Goal: Transaction & Acquisition: Purchase product/service

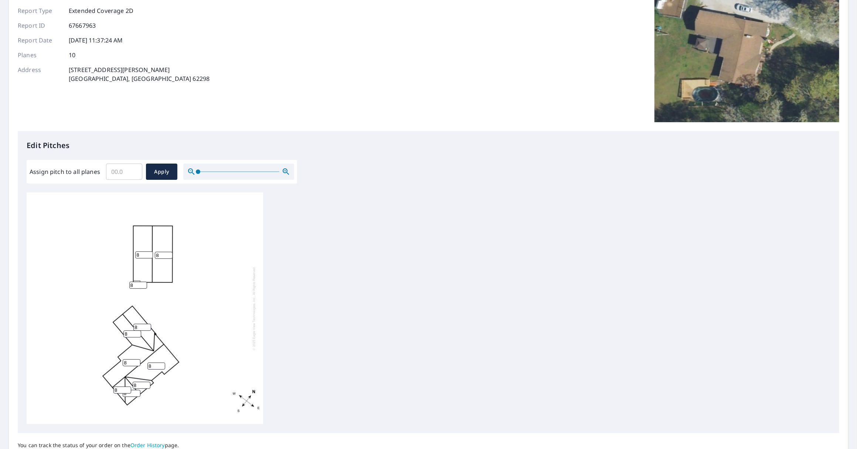
scroll to position [110, 0]
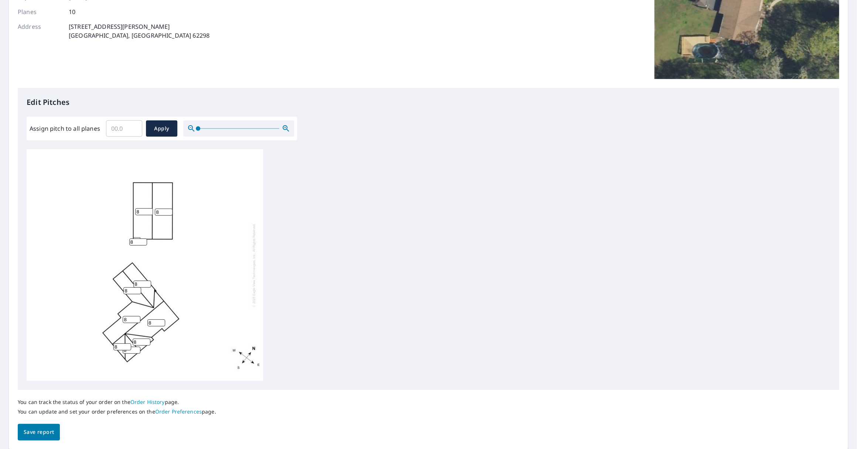
click at [137, 129] on input "Assign pitch to all planes" at bounding box center [124, 128] width 36 height 21
click at [132, 125] on input "0.1" at bounding box center [124, 128] width 36 height 21
click at [132, 125] on input "0.2" at bounding box center [124, 128] width 36 height 21
click at [132, 125] on input "0.3" at bounding box center [124, 128] width 36 height 21
click at [132, 125] on input "0.4" at bounding box center [124, 128] width 36 height 21
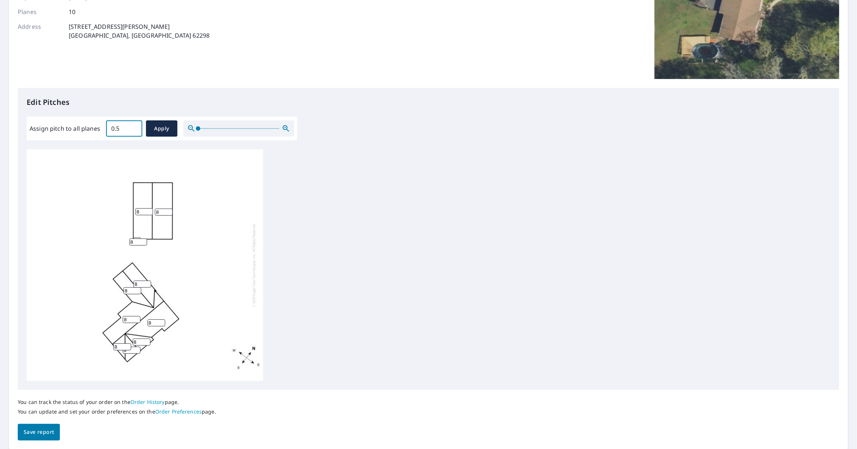
click at [132, 125] on input "0.5" at bounding box center [124, 128] width 36 height 21
click at [132, 125] on input "0.6" at bounding box center [124, 128] width 36 height 21
click at [132, 125] on input "0.7" at bounding box center [124, 128] width 36 height 21
click at [132, 125] on input "0.8" at bounding box center [124, 128] width 36 height 21
click at [132, 125] on input "0.9" at bounding box center [124, 128] width 36 height 21
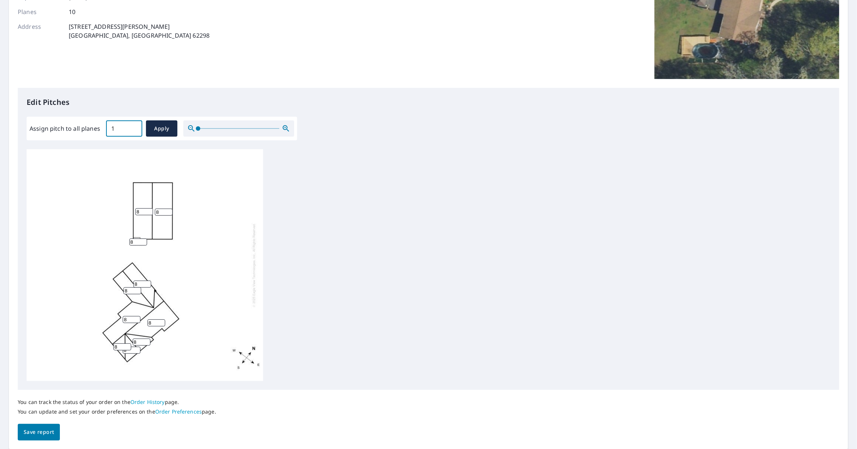
click at [132, 125] on input "1" at bounding box center [124, 128] width 36 height 21
click at [132, 125] on input "1.1" at bounding box center [124, 128] width 36 height 21
click at [132, 125] on input "1.2" at bounding box center [124, 128] width 36 height 21
click at [132, 125] on input "1.3" at bounding box center [124, 128] width 36 height 21
click at [132, 125] on input "1.4" at bounding box center [124, 128] width 36 height 21
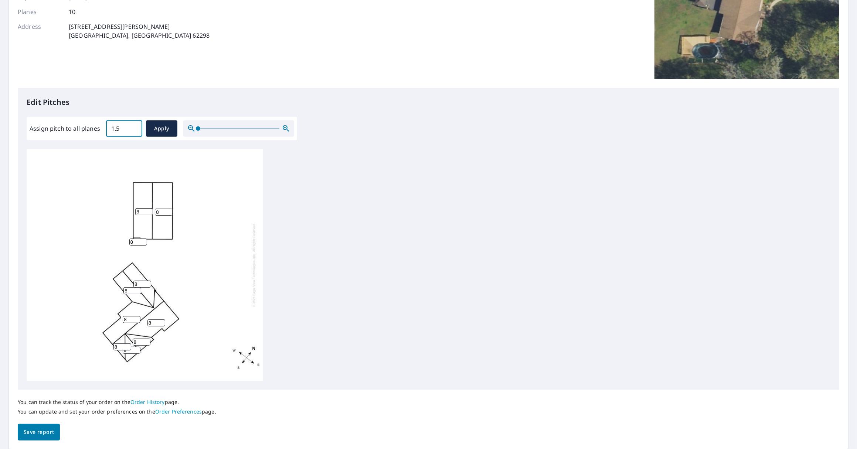
click at [133, 125] on input "1.5" at bounding box center [124, 128] width 36 height 21
click at [133, 125] on input "1.6" at bounding box center [124, 128] width 36 height 21
click at [133, 125] on input "1.7" at bounding box center [124, 128] width 36 height 21
click at [134, 125] on input "1.8" at bounding box center [124, 128] width 36 height 21
click at [134, 125] on input "1.9" at bounding box center [124, 128] width 36 height 21
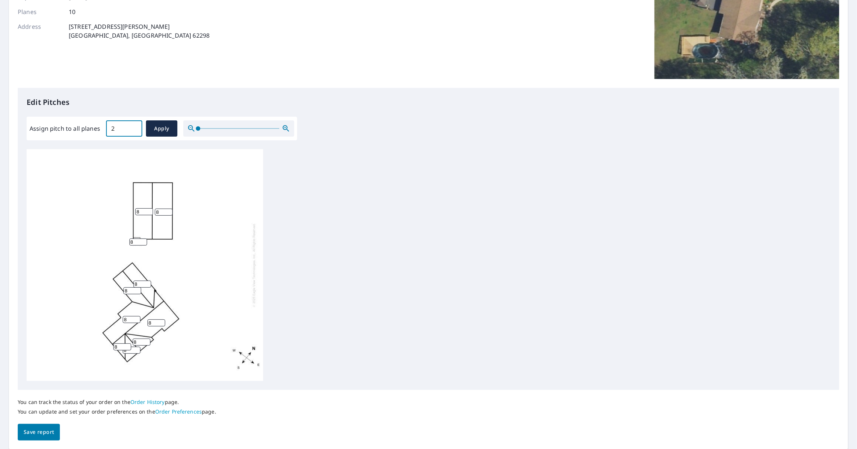
click at [134, 125] on input "2" at bounding box center [124, 128] width 36 height 21
click at [134, 125] on input "2.1" at bounding box center [124, 128] width 36 height 21
click at [134, 125] on input "2.2" at bounding box center [124, 128] width 36 height 21
click at [134, 125] on input "2.3" at bounding box center [124, 128] width 36 height 21
click at [134, 125] on input "2.4" at bounding box center [124, 128] width 36 height 21
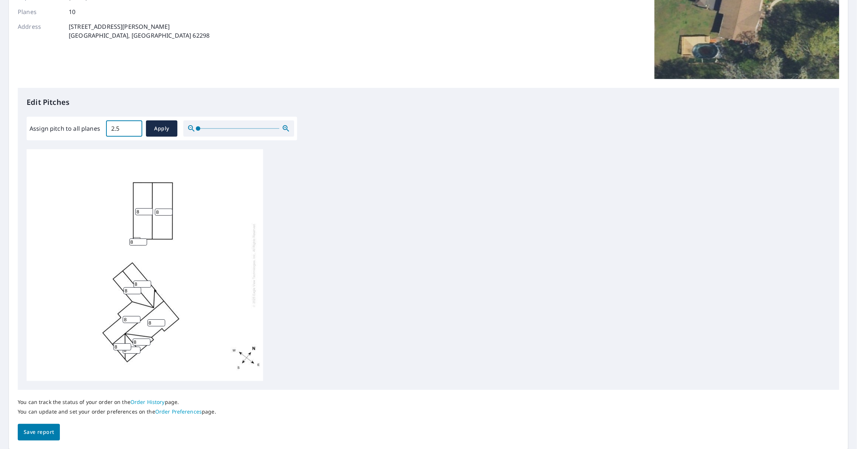
click at [134, 125] on input "2.5" at bounding box center [124, 128] width 36 height 21
click at [134, 125] on input "2.6" at bounding box center [124, 128] width 36 height 21
click at [134, 125] on input "2.7" at bounding box center [124, 128] width 36 height 21
click at [134, 125] on input "2.8" at bounding box center [124, 128] width 36 height 21
click at [134, 125] on input "2.9" at bounding box center [124, 128] width 36 height 21
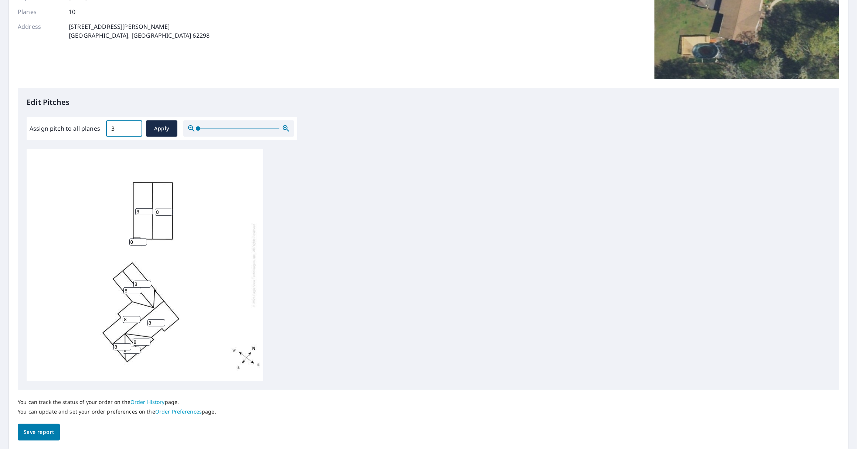
type input "3"
click at [134, 125] on input "3" at bounding box center [124, 128] width 36 height 21
type input "7"
type input "6"
click at [155, 131] on span "Apply" at bounding box center [162, 128] width 20 height 9
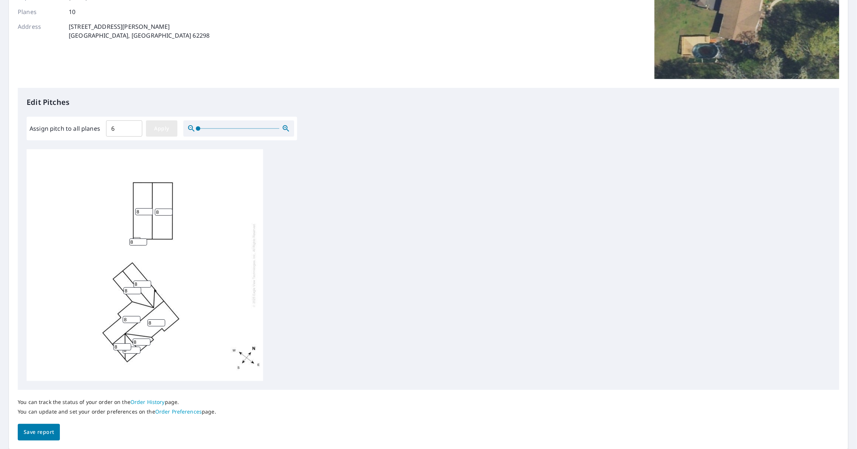
type input "6"
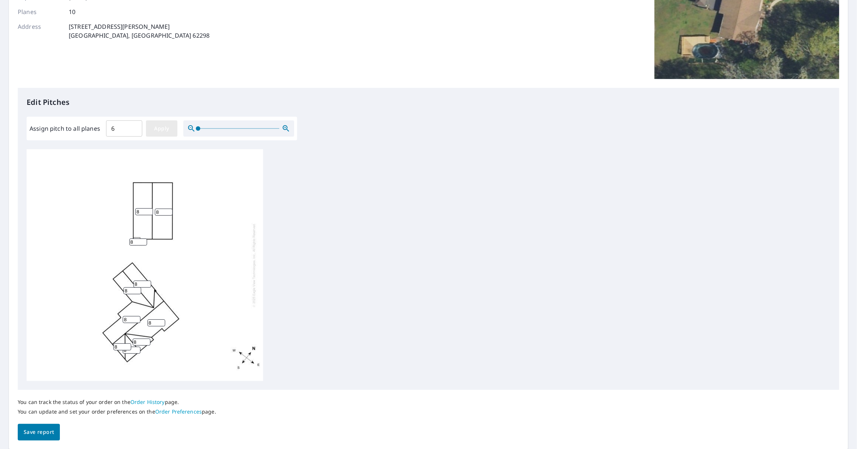
type input "6"
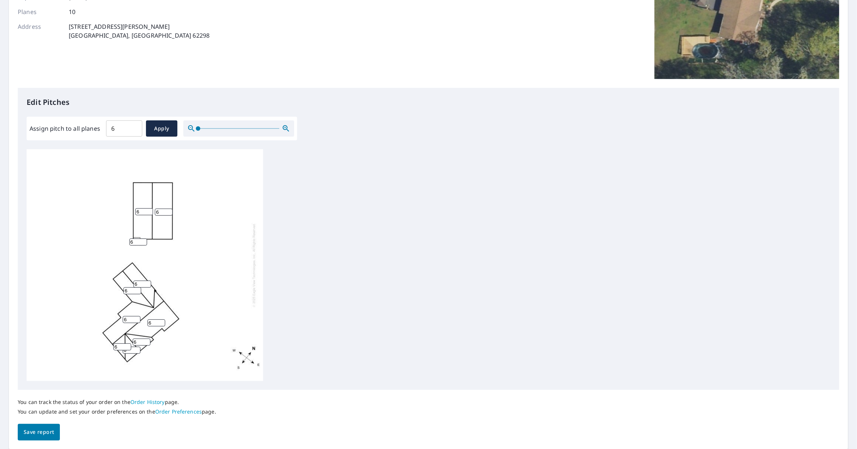
click at [138, 342] on input "6" at bounding box center [142, 342] width 18 height 7
type input "7"
click at [132, 351] on input "6" at bounding box center [132, 350] width 18 height 7
type input "7"
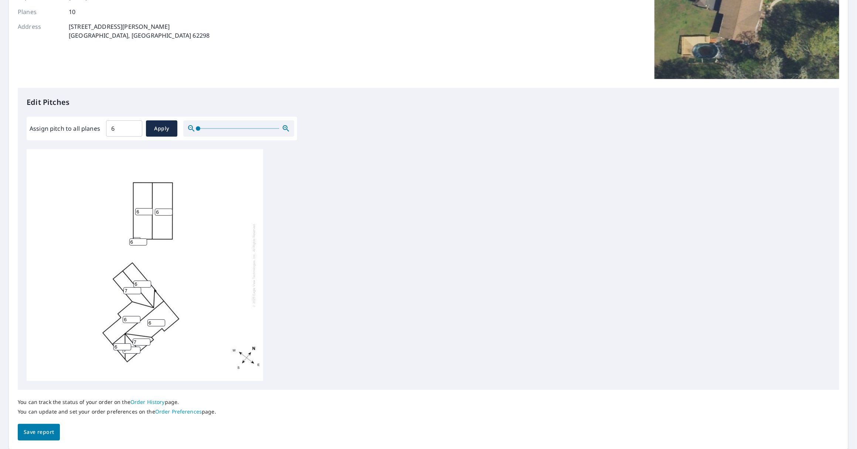
click at [136, 288] on input "7" at bounding box center [132, 290] width 18 height 7
type input "7"
click at [147, 282] on input "7" at bounding box center [142, 284] width 18 height 7
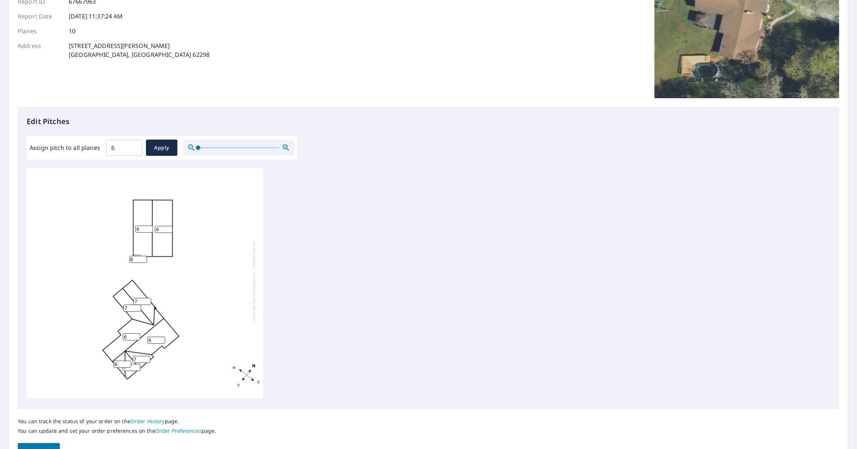
scroll to position [0, 0]
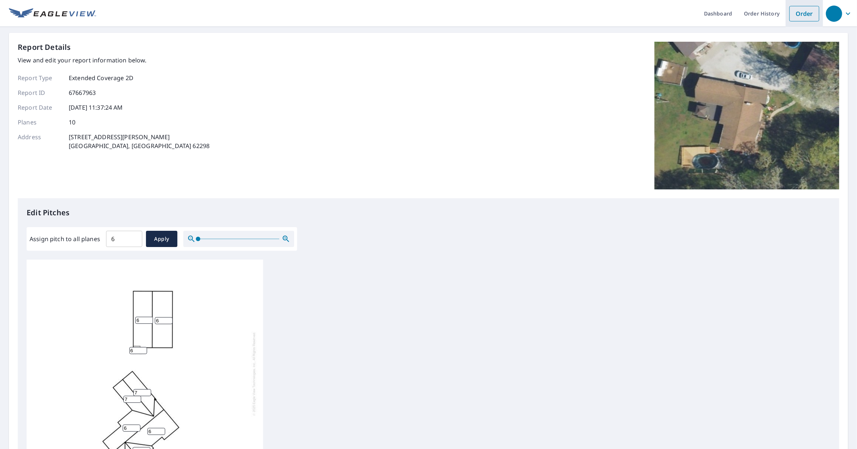
click at [792, 17] on link "Order" at bounding box center [804, 14] width 30 height 16
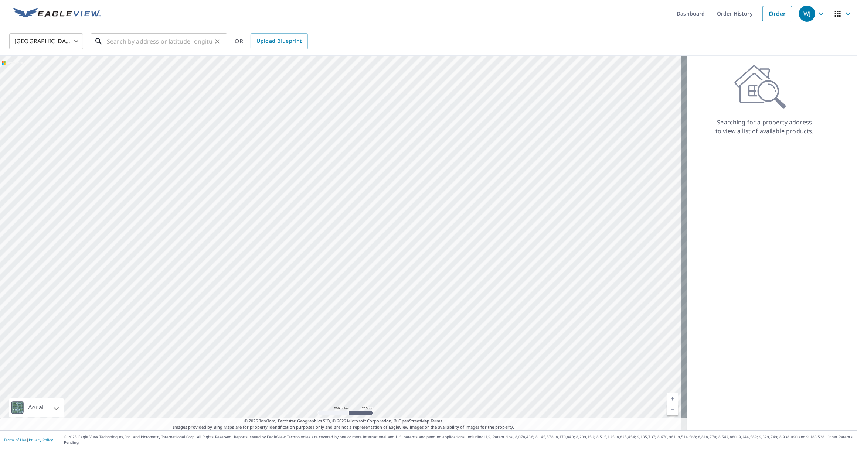
click at [172, 40] on input "text" at bounding box center [159, 41] width 105 height 21
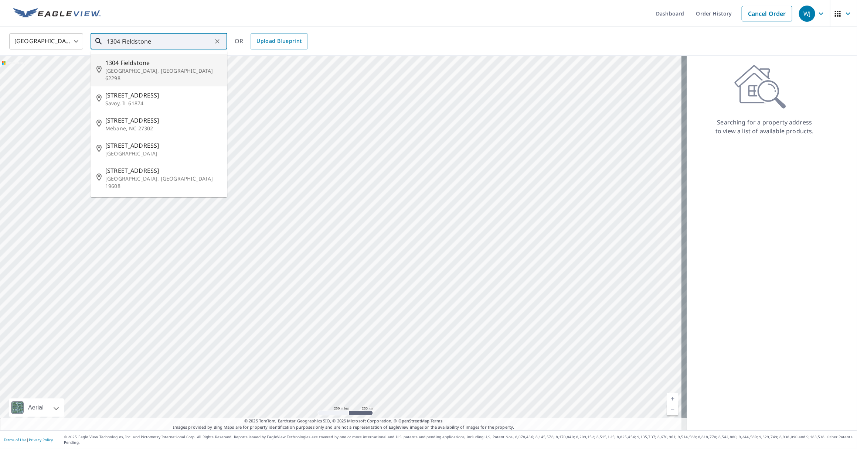
click at [162, 70] on p "[GEOGRAPHIC_DATA], [GEOGRAPHIC_DATA] 62298" at bounding box center [163, 74] width 116 height 15
type input "1304 Fieldstone Waterloo, IL 62298"
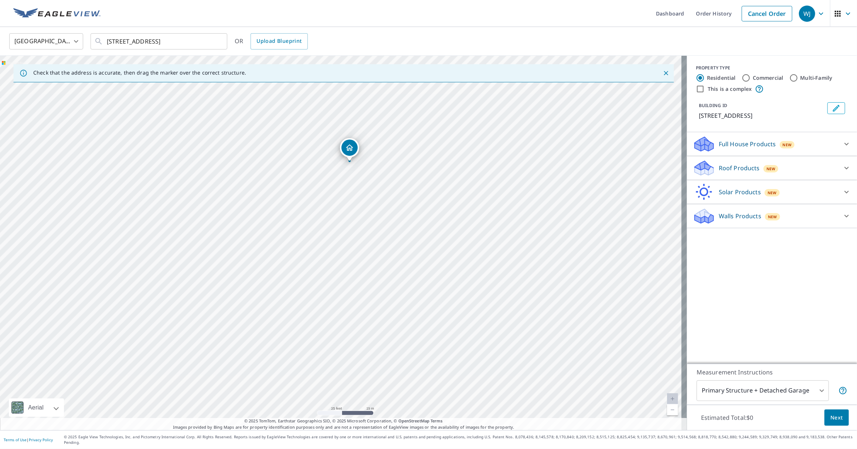
drag, startPoint x: 302, startPoint y: 184, endPoint x: 303, endPoint y: 300, distance: 116.4
click at [303, 300] on div "1304 Fieldstone Waterloo, IL 62298" at bounding box center [343, 243] width 687 height 375
drag, startPoint x: 465, startPoint y: 344, endPoint x: 461, endPoint y: 323, distance: 21.3
click at [461, 323] on div "1304 Fieldstone Waterloo, IL 62298" at bounding box center [343, 243] width 687 height 375
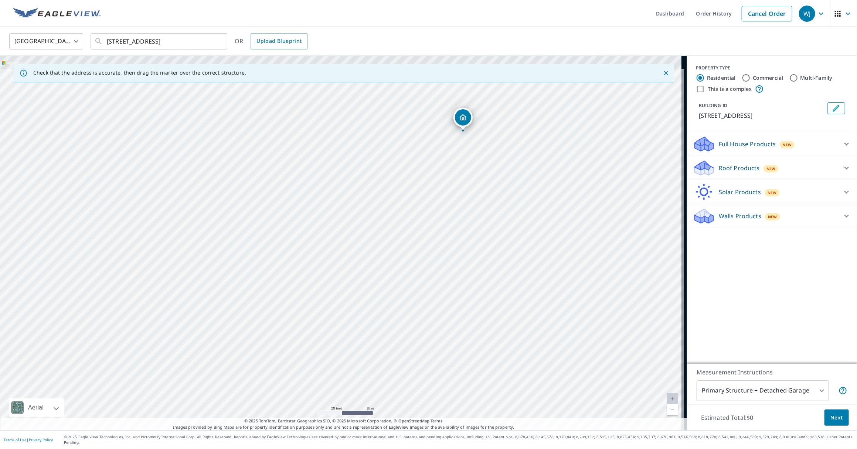
drag, startPoint x: 304, startPoint y: 227, endPoint x: 259, endPoint y: 292, distance: 78.7
click at [259, 292] on div "1304 Fieldstone Waterloo, IL 62298" at bounding box center [343, 243] width 687 height 375
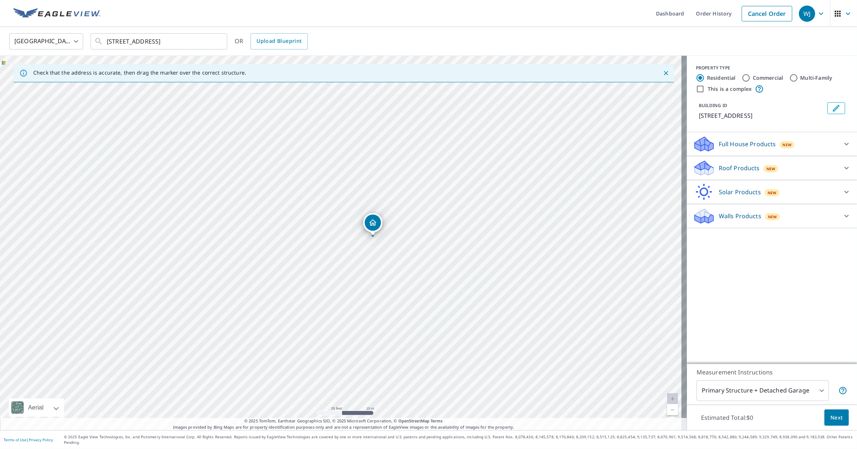
drag, startPoint x: 271, startPoint y: 273, endPoint x: 235, endPoint y: 311, distance: 52.3
click at [235, 311] on div "1304 Fieldstone Waterloo, IL 62298" at bounding box center [343, 243] width 687 height 375
drag, startPoint x: 378, startPoint y: 304, endPoint x: 389, endPoint y: 331, distance: 28.9
click at [389, 331] on div "1304 Fieldstone Waterloo, IL 62298" at bounding box center [343, 243] width 687 height 375
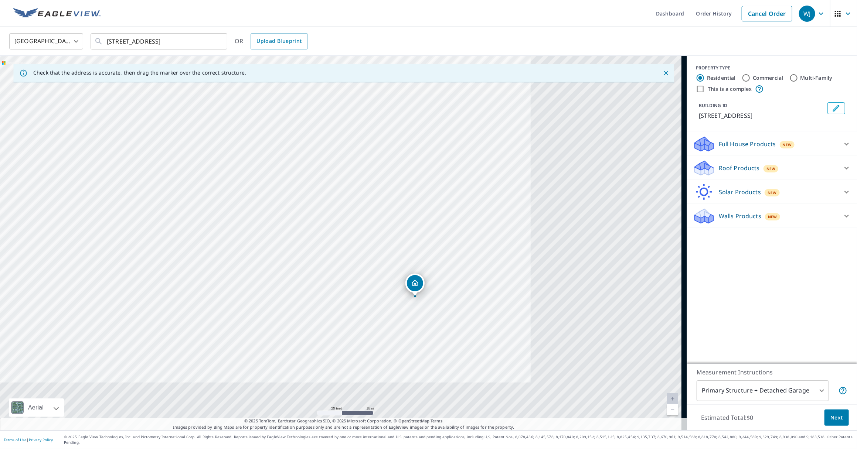
drag, startPoint x: 340, startPoint y: 230, endPoint x: 258, endPoint y: 187, distance: 93.4
click at [258, 187] on div "1304 Fieldstone Waterloo, IL 62298" at bounding box center [343, 243] width 687 height 375
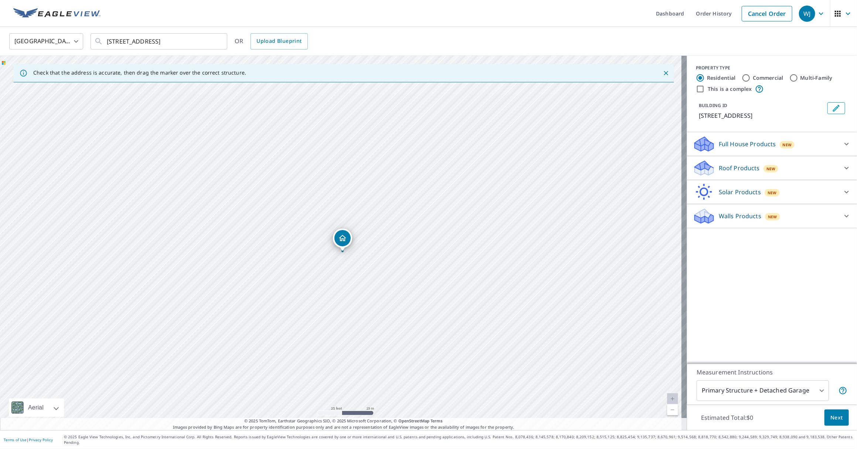
drag, startPoint x: 320, startPoint y: 258, endPoint x: 299, endPoint y: 246, distance: 24.8
click at [299, 246] on div "1304 Fieldstone Waterloo, IL 62298" at bounding box center [343, 243] width 687 height 375
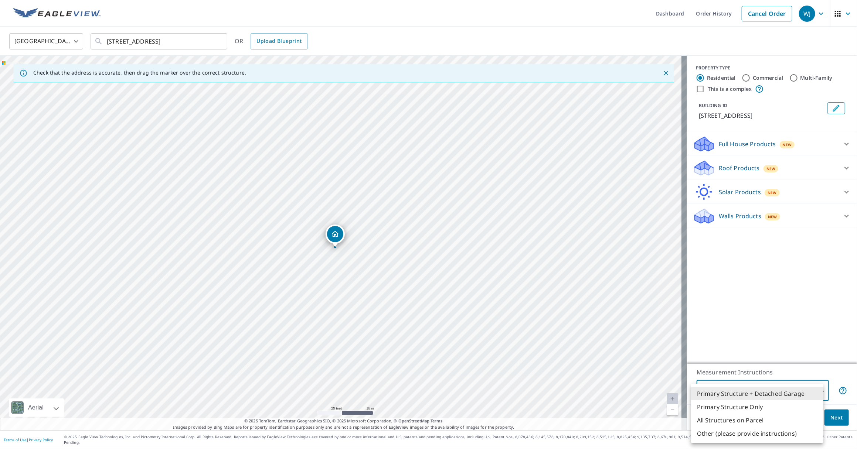
click at [814, 397] on body "WJ WJ Dashboard Order History Cancel Order WJ United States US ​ 1304 Fieldston…" at bounding box center [428, 224] width 857 height 449
click at [746, 406] on li "Primary Structure Only" at bounding box center [757, 407] width 132 height 13
type input "2"
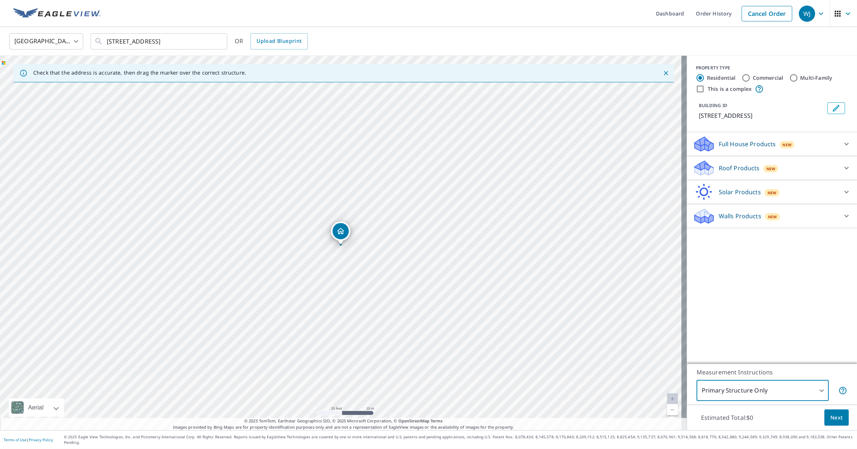
click at [667, 401] on link "Current Level 20, Zoom In Disabled" at bounding box center [672, 398] width 11 height 11
click at [667, 404] on link "Current Level 20, Zoom In Disabled" at bounding box center [672, 398] width 11 height 11
drag, startPoint x: 339, startPoint y: 233, endPoint x: 347, endPoint y: 229, distance: 9.1
click at [842, 167] on icon at bounding box center [846, 168] width 9 height 9
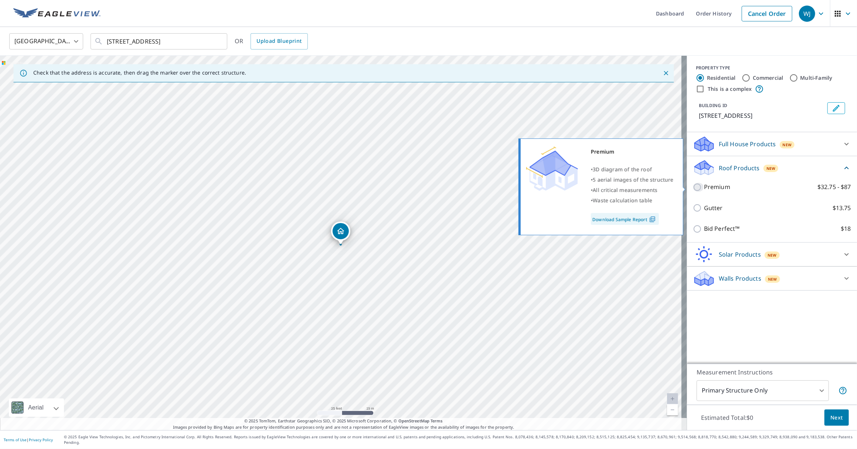
click at [693, 187] on input "Premium $32.75 - $87" at bounding box center [698, 187] width 11 height 9
checkbox input "true"
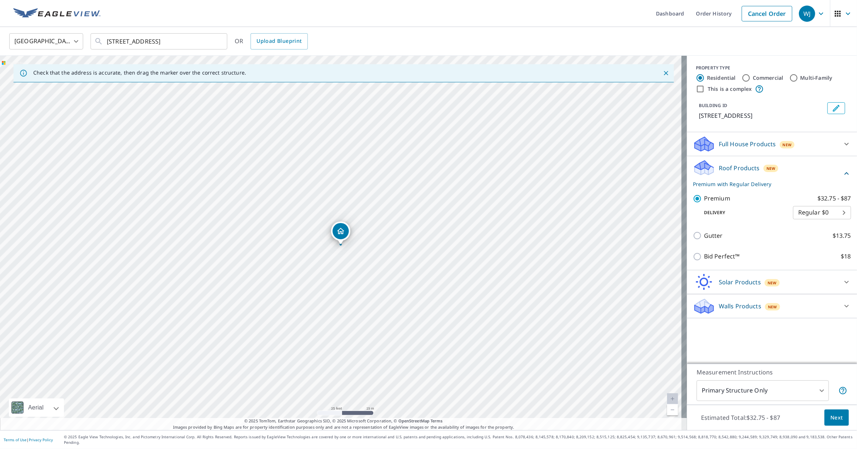
click at [831, 419] on span "Next" at bounding box center [836, 417] width 13 height 9
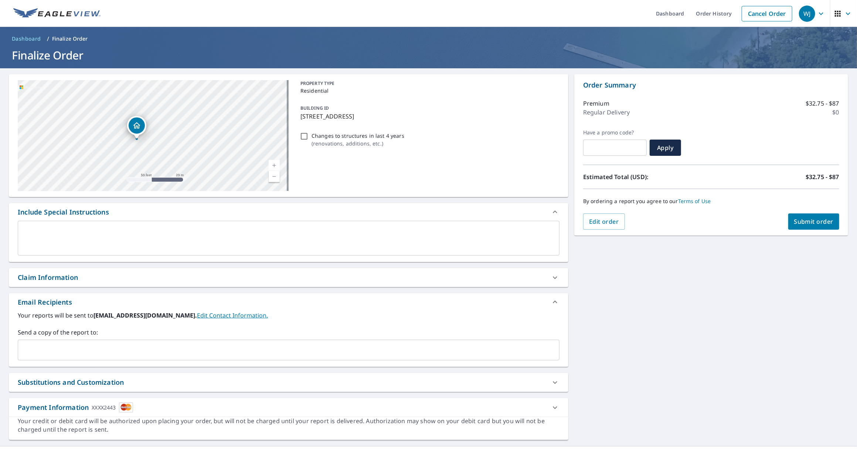
drag, startPoint x: 135, startPoint y: 134, endPoint x: 136, endPoint y: 158, distance: 23.7
click at [136, 158] on div "1304 Fieldstone Waterloo, IL 62298" at bounding box center [153, 135] width 271 height 111
drag, startPoint x: 158, startPoint y: 159, endPoint x: 161, endPoint y: 164, distance: 5.6
click at [161, 164] on div "1304 Fieldstone Waterloo, IL 62298" at bounding box center [153, 135] width 271 height 111
drag, startPoint x: 198, startPoint y: 160, endPoint x: 196, endPoint y: 150, distance: 10.1
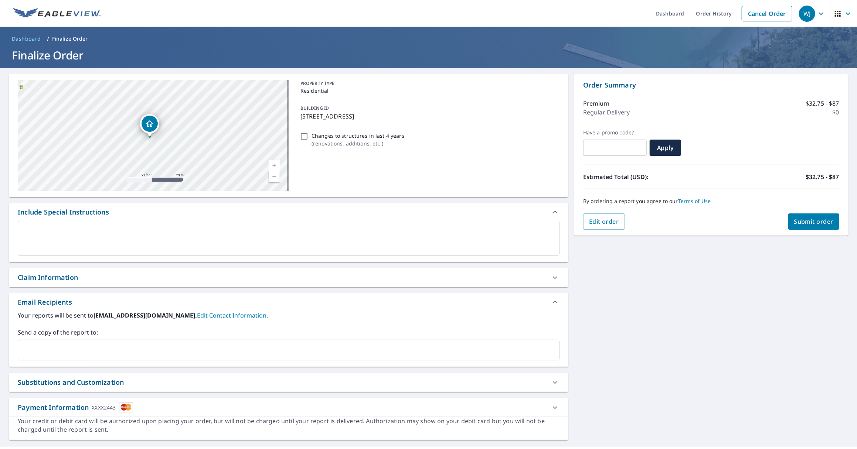
click at [196, 150] on div "1304 Fieldstone Waterloo, IL 62298" at bounding box center [153, 135] width 271 height 111
click at [814, 226] on button "Submit order" at bounding box center [813, 222] width 51 height 16
